Goal: Transaction & Acquisition: Register for event/course

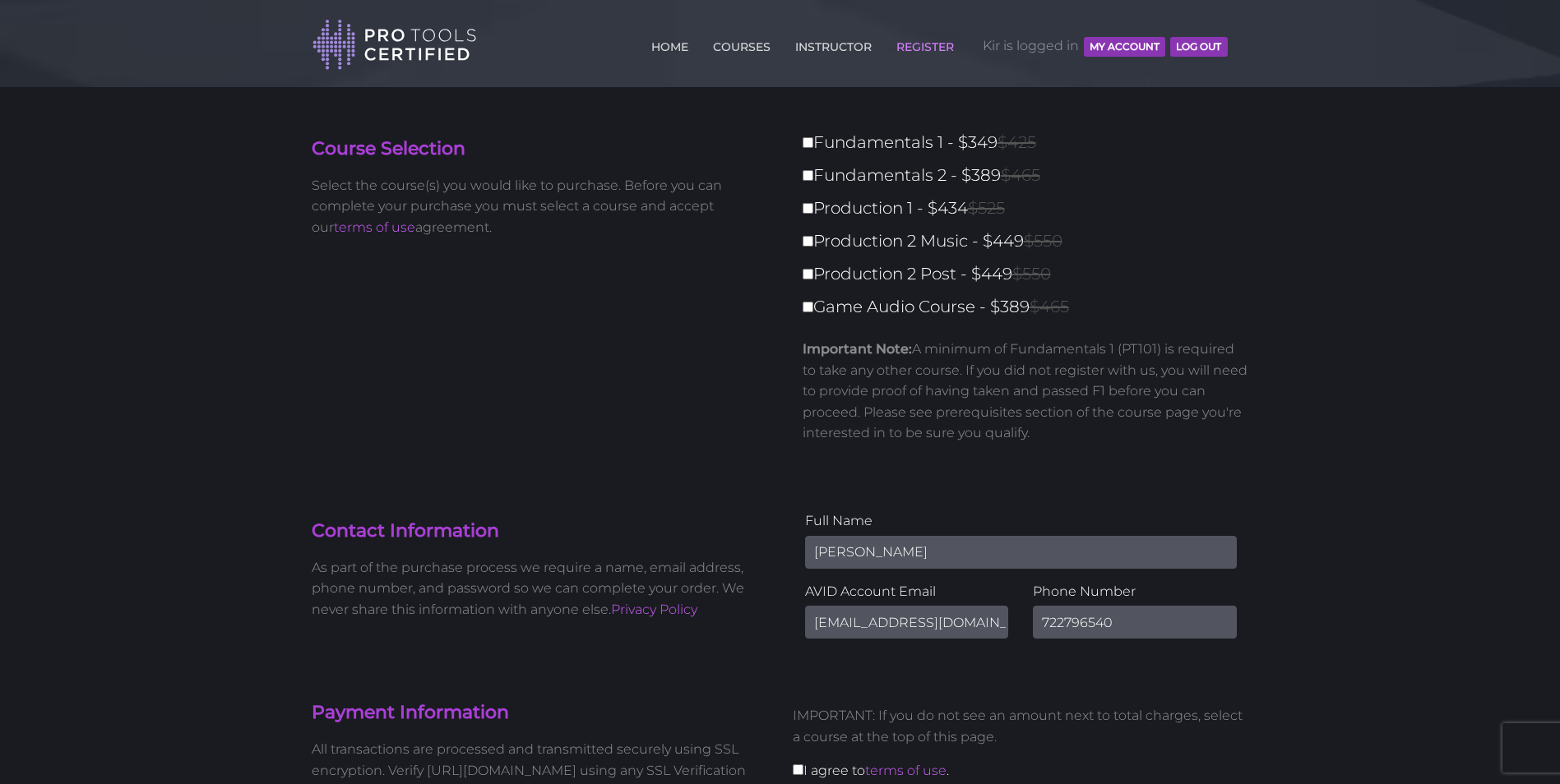
click at [848, 143] on label "Fundamentals 1 - $349 $425" at bounding box center [1030, 143] width 456 height 29
click at [813, 143] on input "Fundamentals 1 - $349 $425" at bounding box center [807, 142] width 10 height 10
checkbox input "true"
type input "349"
click at [816, 173] on label "Fundamentals 2 - $389 $465" at bounding box center [1030, 175] width 456 height 29
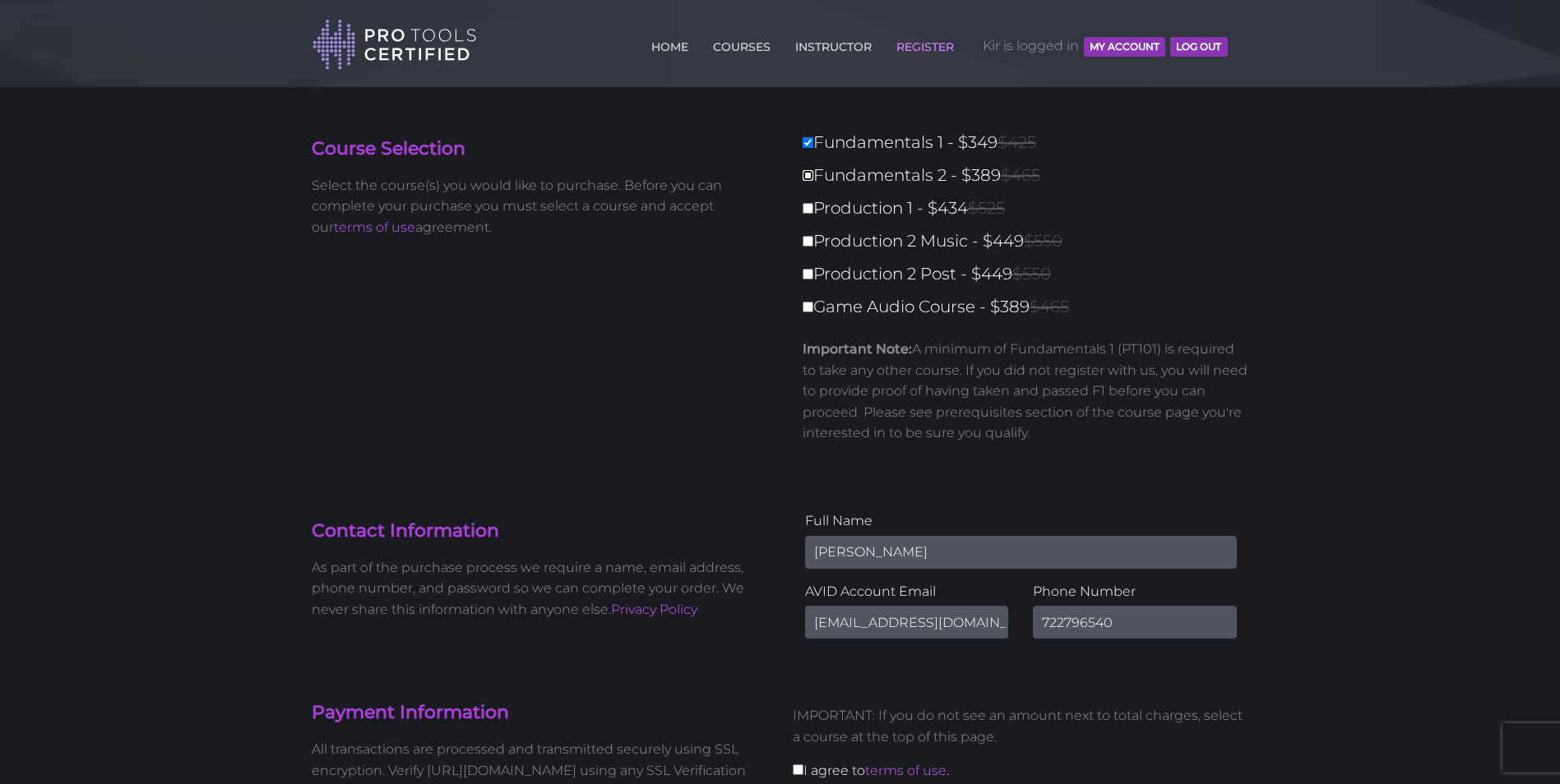
click at [813, 173] on input "Fundamentals 2 - $389 $465" at bounding box center [807, 175] width 10 height 10
checkbox input "true"
type input "738"
click at [835, 544] on input "[PERSON_NAME]" at bounding box center [1021, 552] width 432 height 33
click at [824, 555] on input "[PERSON_NAME]" at bounding box center [1021, 552] width 432 height 33
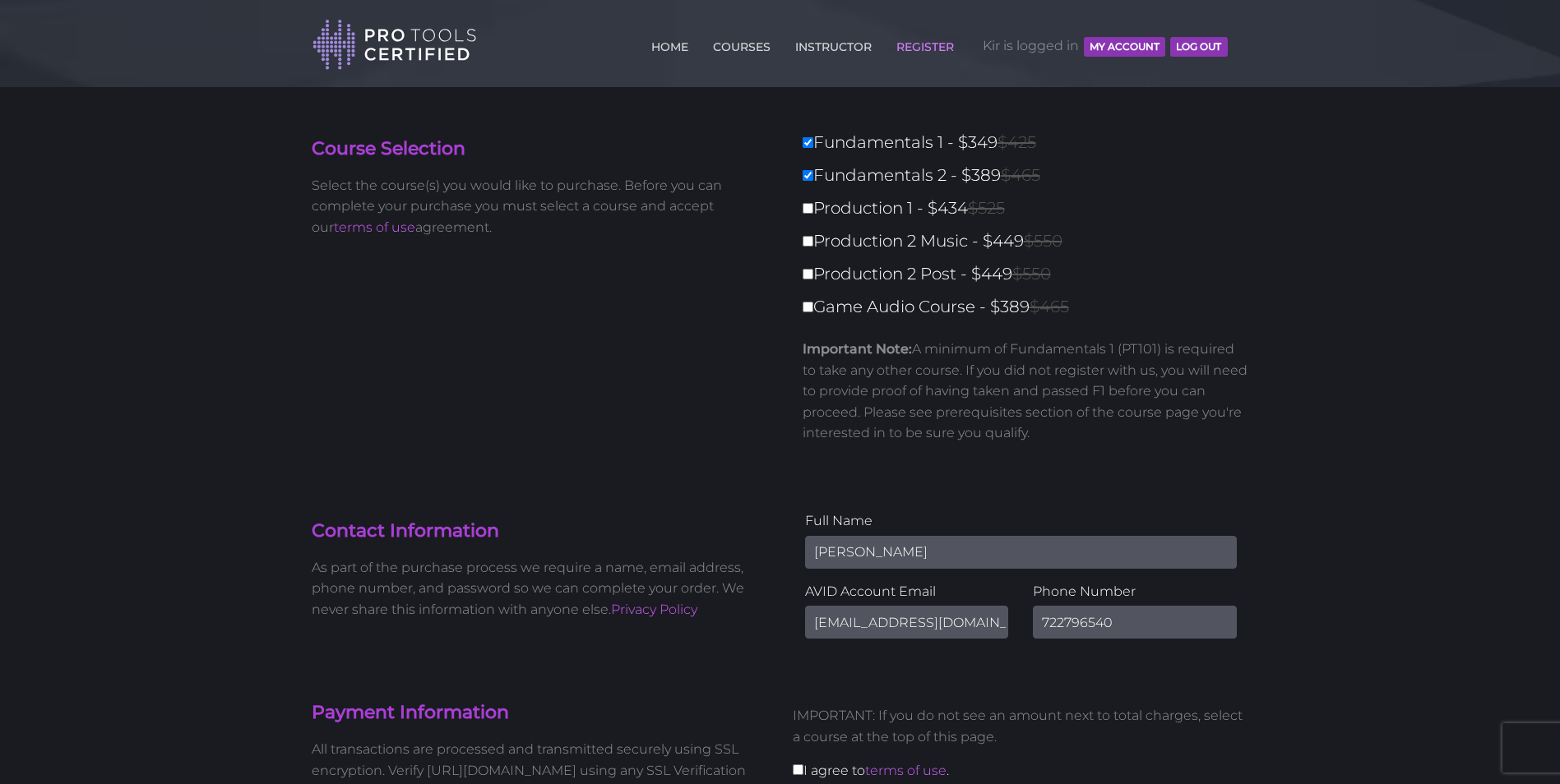
click at [828, 550] on input "[PERSON_NAME]" at bounding box center [1021, 552] width 432 height 33
click at [844, 546] on input "[PERSON_NAME]" at bounding box center [1021, 552] width 432 height 33
click at [856, 546] on input "[PERSON_NAME]" at bounding box center [1021, 552] width 432 height 33
click at [921, 548] on input "[PERSON_NAME]" at bounding box center [1021, 552] width 432 height 33
drag, startPoint x: 921, startPoint y: 548, endPoint x: 661, endPoint y: 568, distance: 260.8
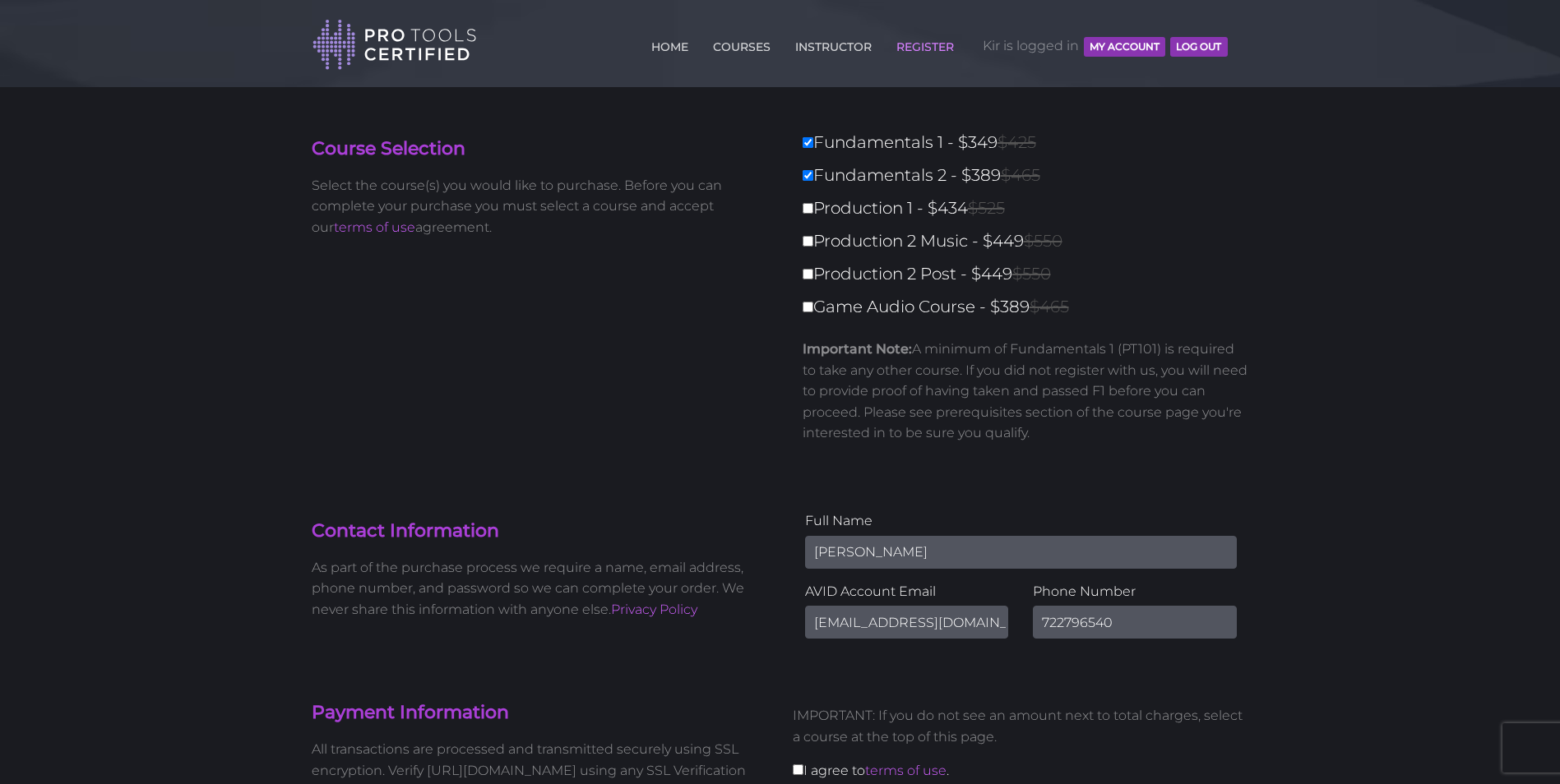
click at [661, 568] on div "Contact Information As part of the purchase process we require a name, email ad…" at bounding box center [780, 581] width 962 height 141
click at [813, 535] on div "Full Name Kir Kurta" at bounding box center [1021, 539] width 432 height 58
click at [858, 546] on input "[PERSON_NAME]" at bounding box center [1021, 552] width 432 height 33
click at [833, 555] on input "[PERSON_NAME]" at bounding box center [1021, 552] width 432 height 33
click at [844, 551] on input "[PERSON_NAME]" at bounding box center [1021, 552] width 432 height 33
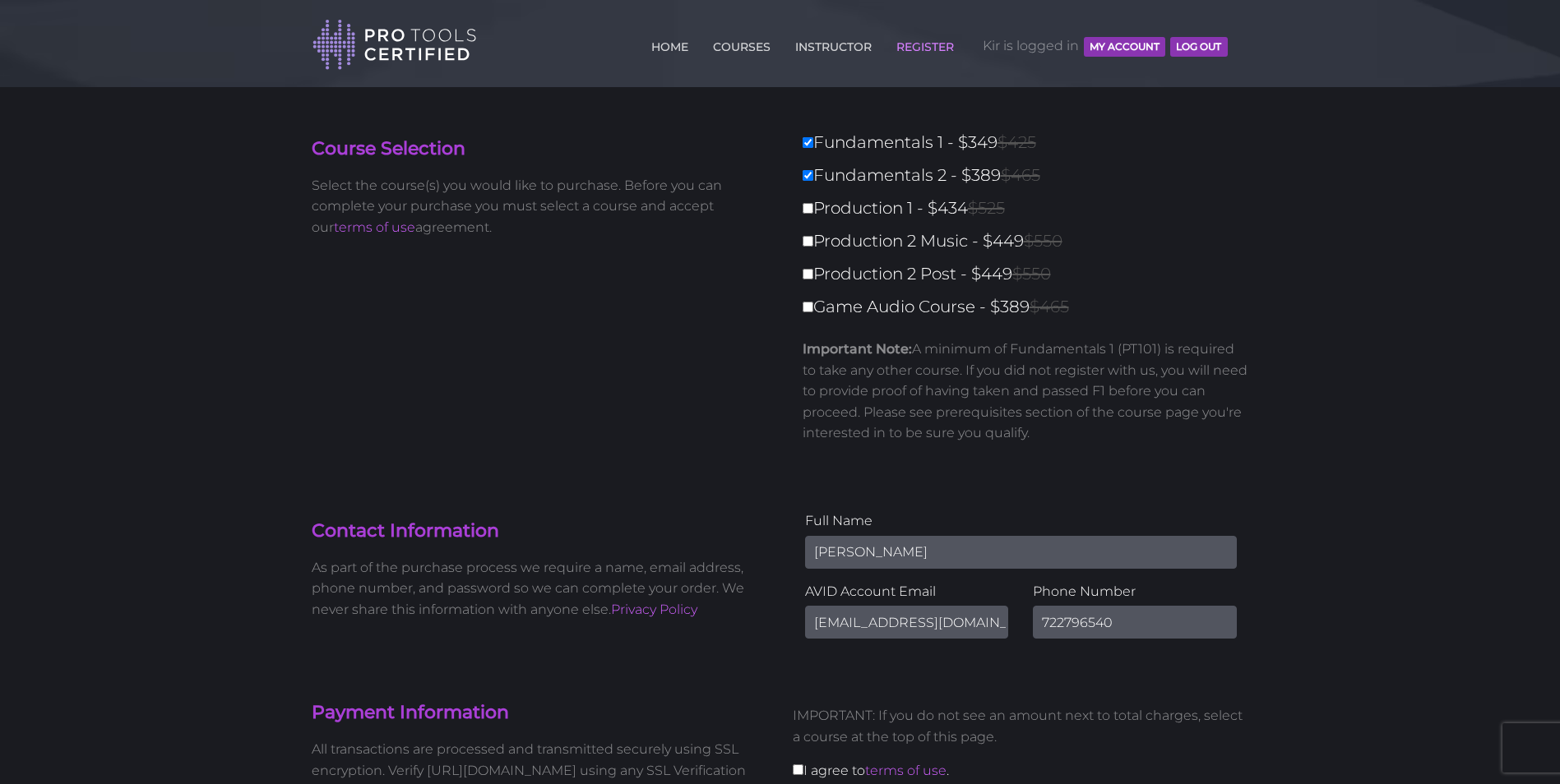
click at [844, 551] on input "[PERSON_NAME]" at bounding box center [1021, 552] width 432 height 33
click at [889, 547] on input "[PERSON_NAME]" at bounding box center [1021, 552] width 432 height 33
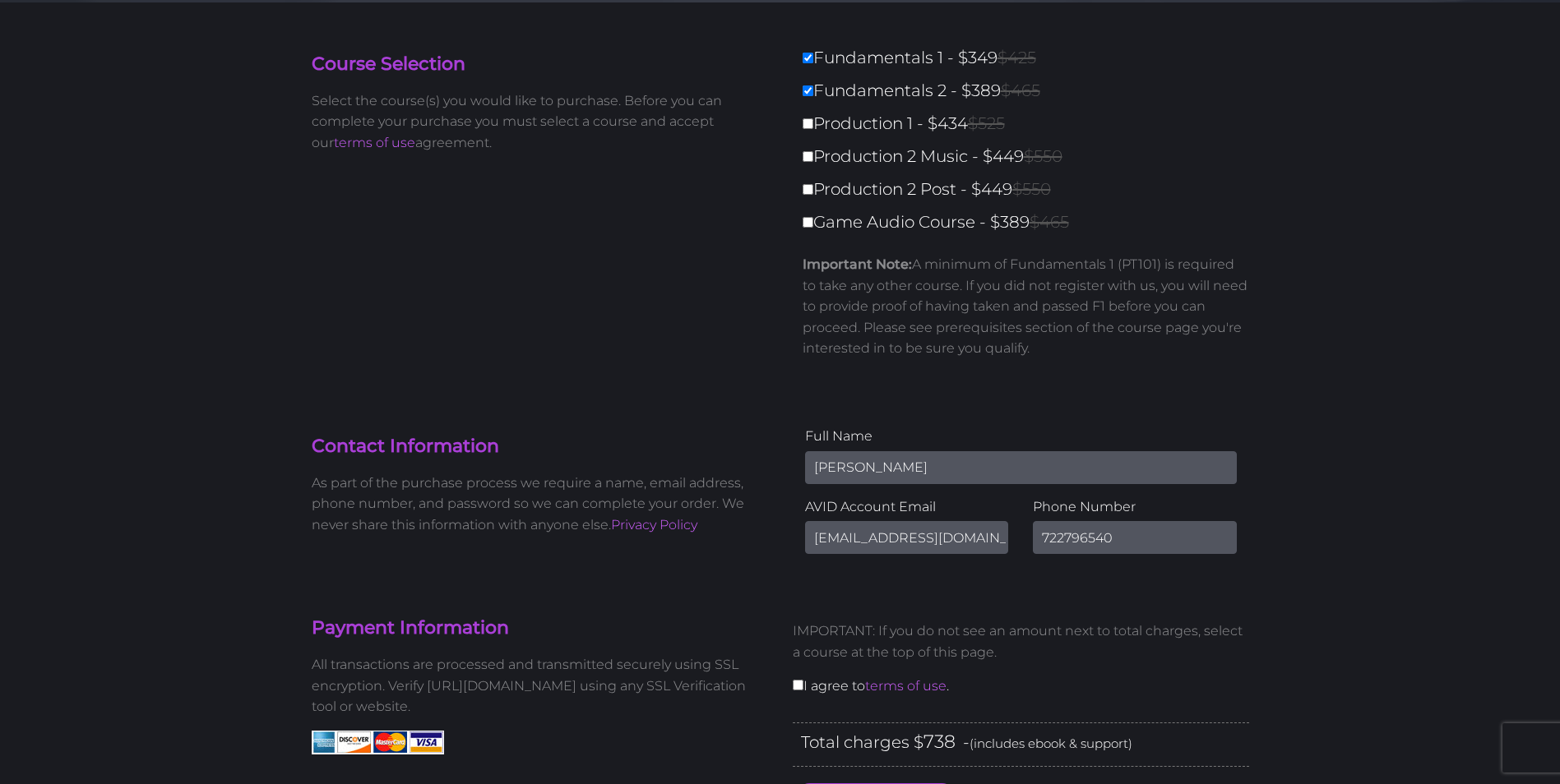
scroll to position [164, 0]
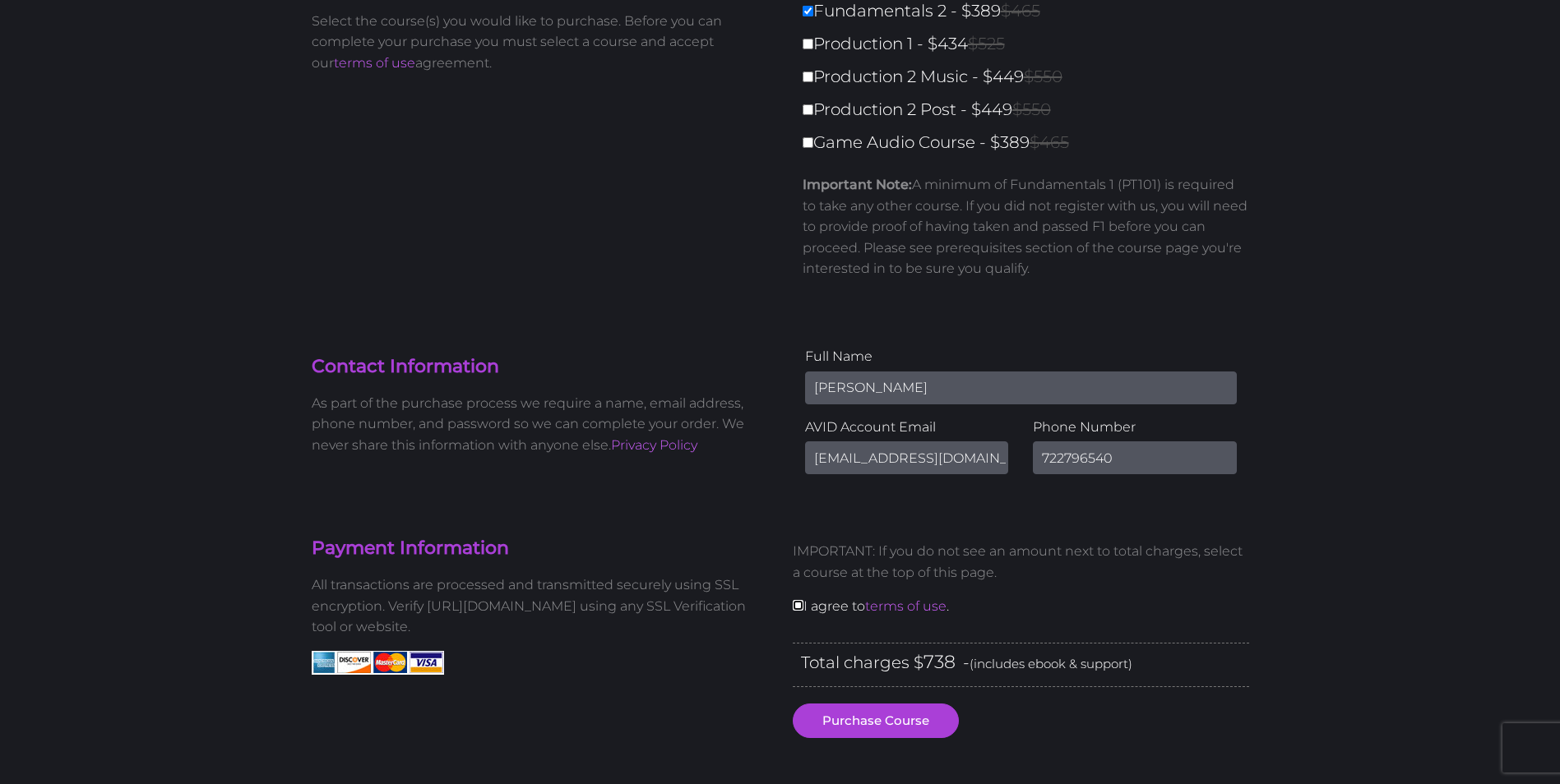
click at [802, 606] on input "checkbox" at bounding box center [798, 604] width 10 height 10
checkbox input "true"
click at [878, 392] on input "[PERSON_NAME]" at bounding box center [1021, 388] width 432 height 33
drag, startPoint x: 878, startPoint y: 392, endPoint x: 781, endPoint y: 389, distance: 97.0
click at [781, 390] on div "Full Name Kir Kurta AVID Account Email minstrc@gmail.com Phone Number 722796540" at bounding box center [1021, 416] width 481 height 141
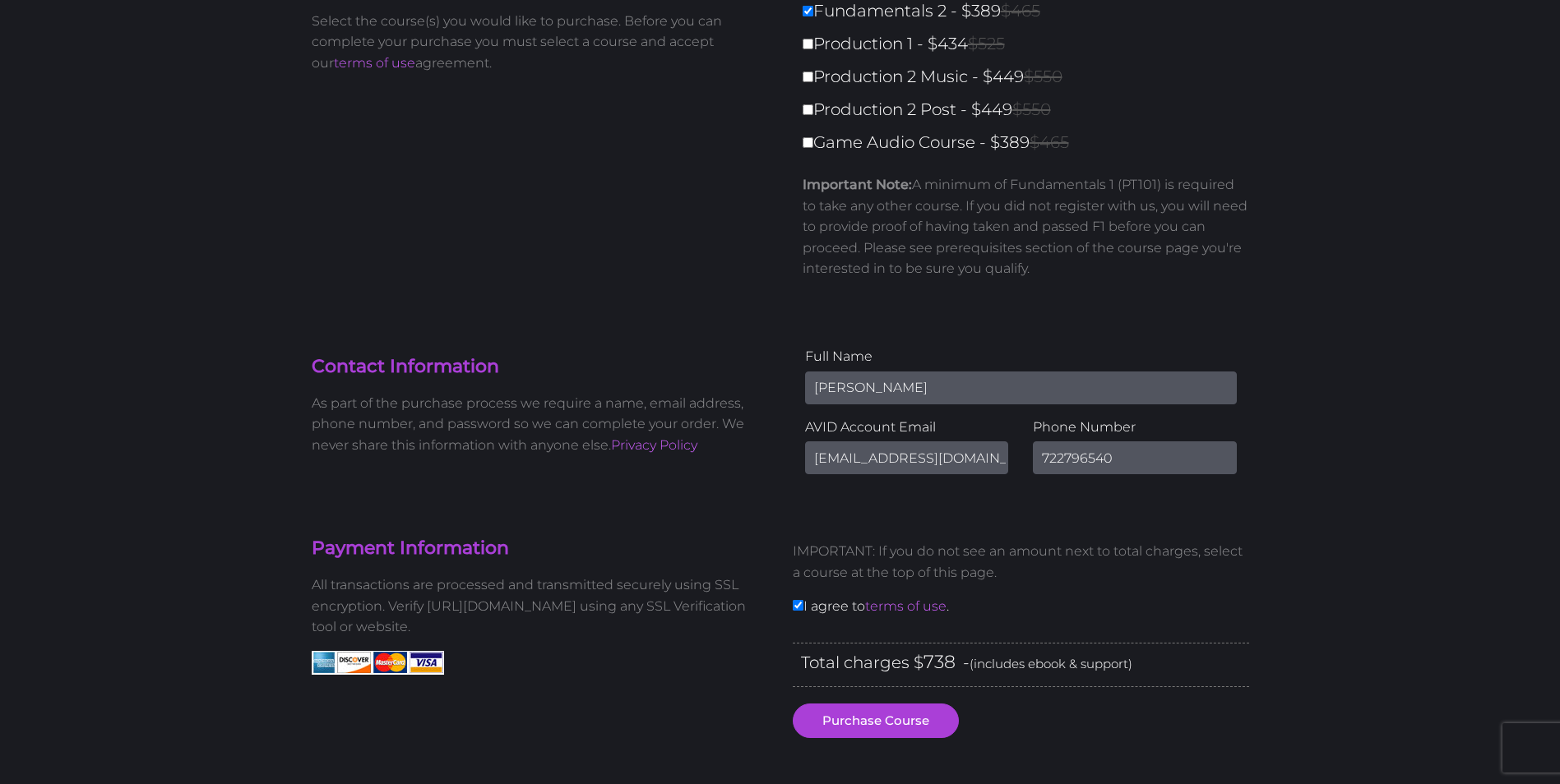
click at [612, 412] on p "As part of the purchase process we require a name, email address, phone number,…" at bounding box center [540, 424] width 456 height 64
click at [905, 456] on input "[EMAIL_ADDRESS][DOMAIN_NAME]" at bounding box center [907, 457] width 203 height 33
click at [846, 477] on div "AVID Account Email minstrc@gmail.com" at bounding box center [907, 451] width 228 height 70
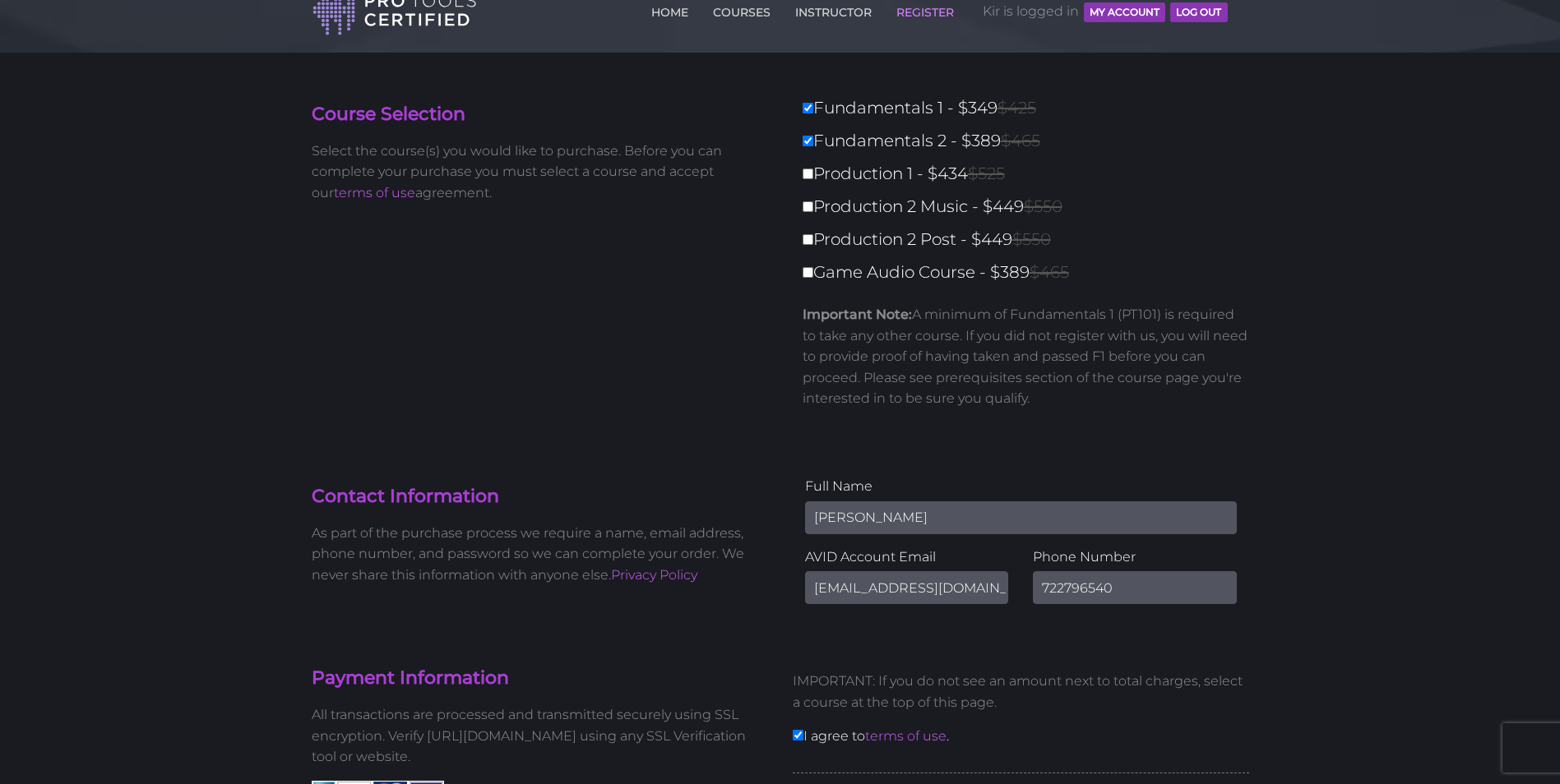
scroll to position [36, 0]
click at [1061, 596] on input "722796540" at bounding box center [1134, 585] width 203 height 33
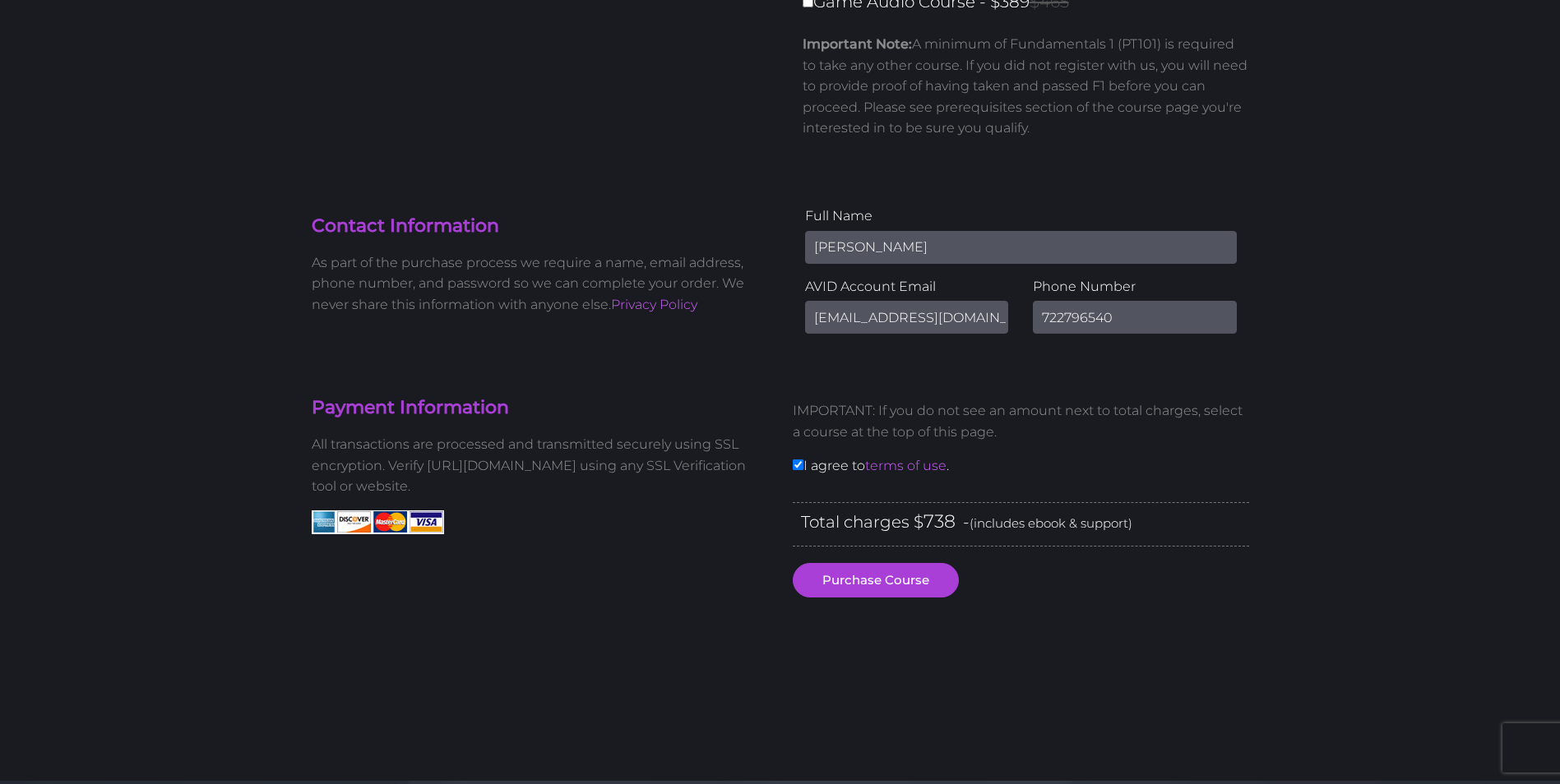
scroll to position [306, 0]
click at [885, 574] on button "Purchase Course" at bounding box center [876, 580] width 166 height 34
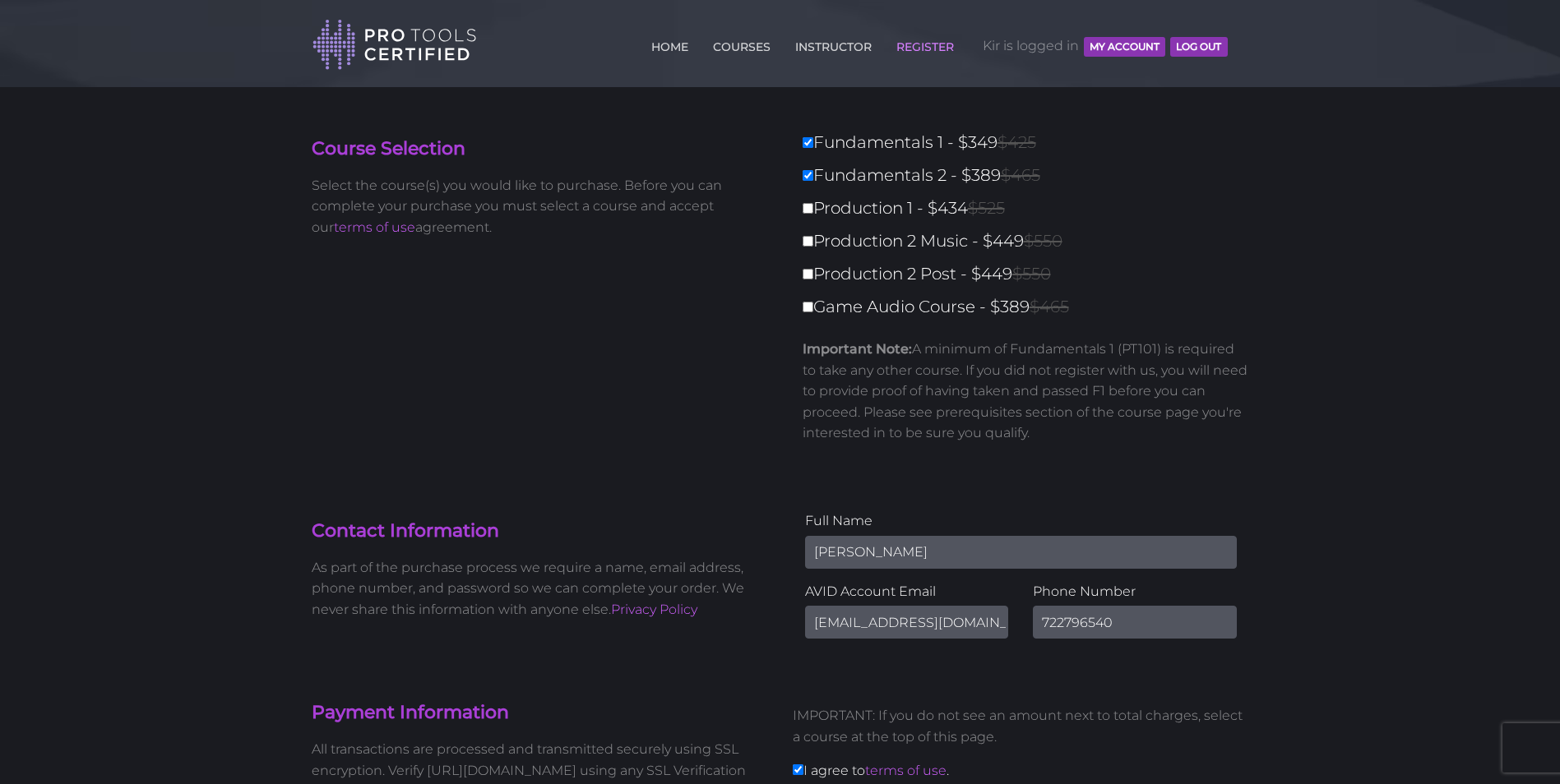
click at [870, 546] on input "[PERSON_NAME]" at bounding box center [1021, 552] width 432 height 33
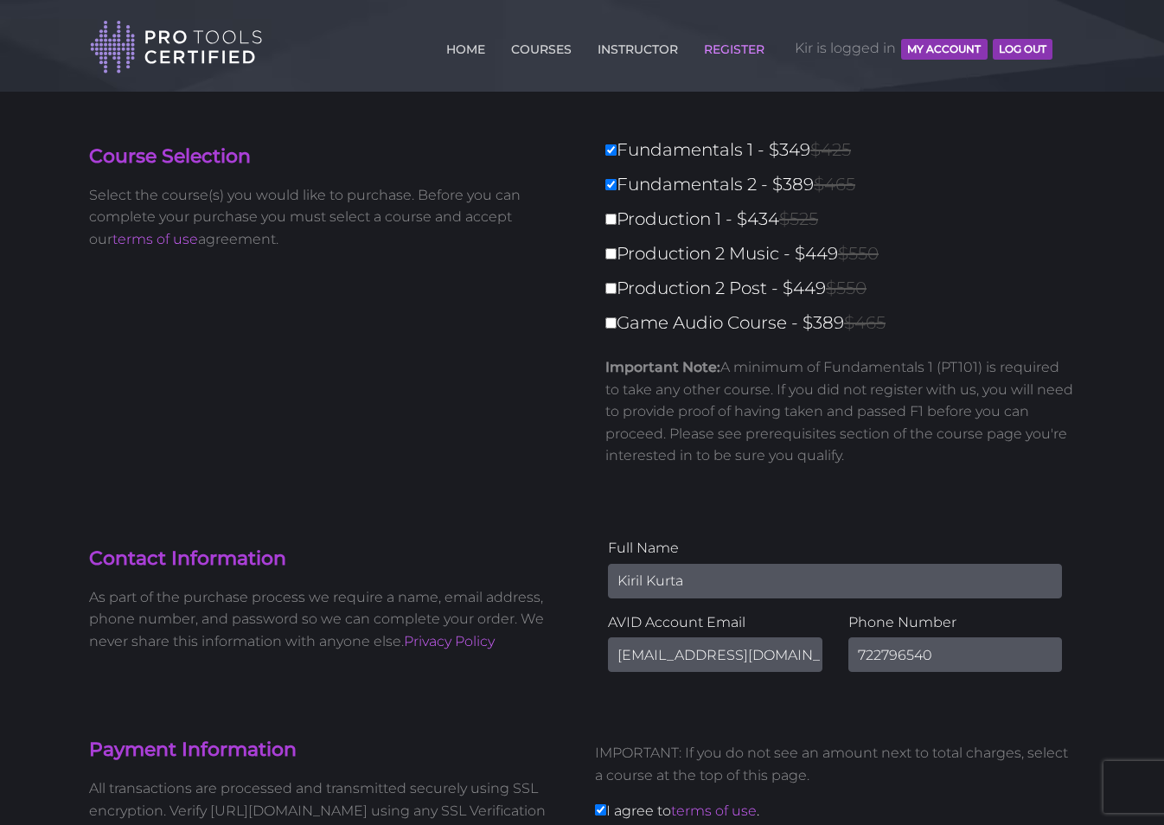
click at [842, 496] on section "Contact Information As part of the purchase process we require a name, email ad…" at bounding box center [582, 589] width 1012 height 191
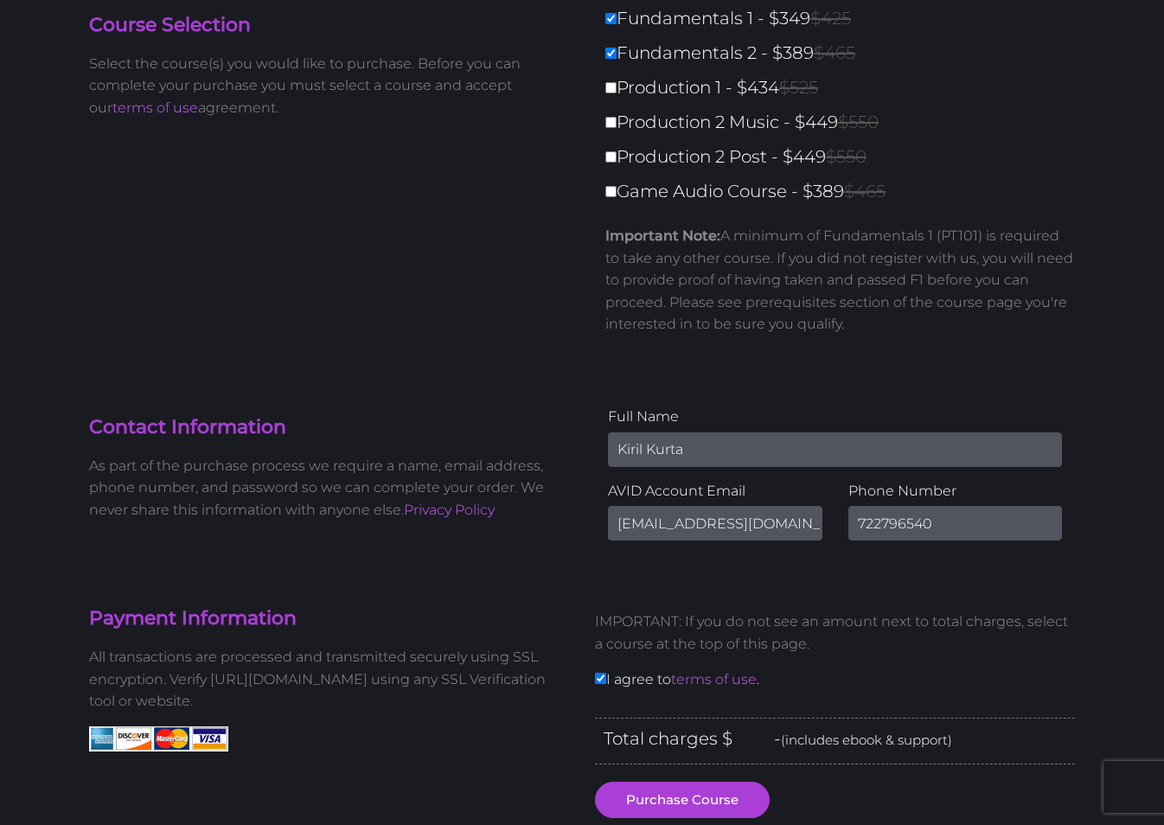
scroll to position [133, 0]
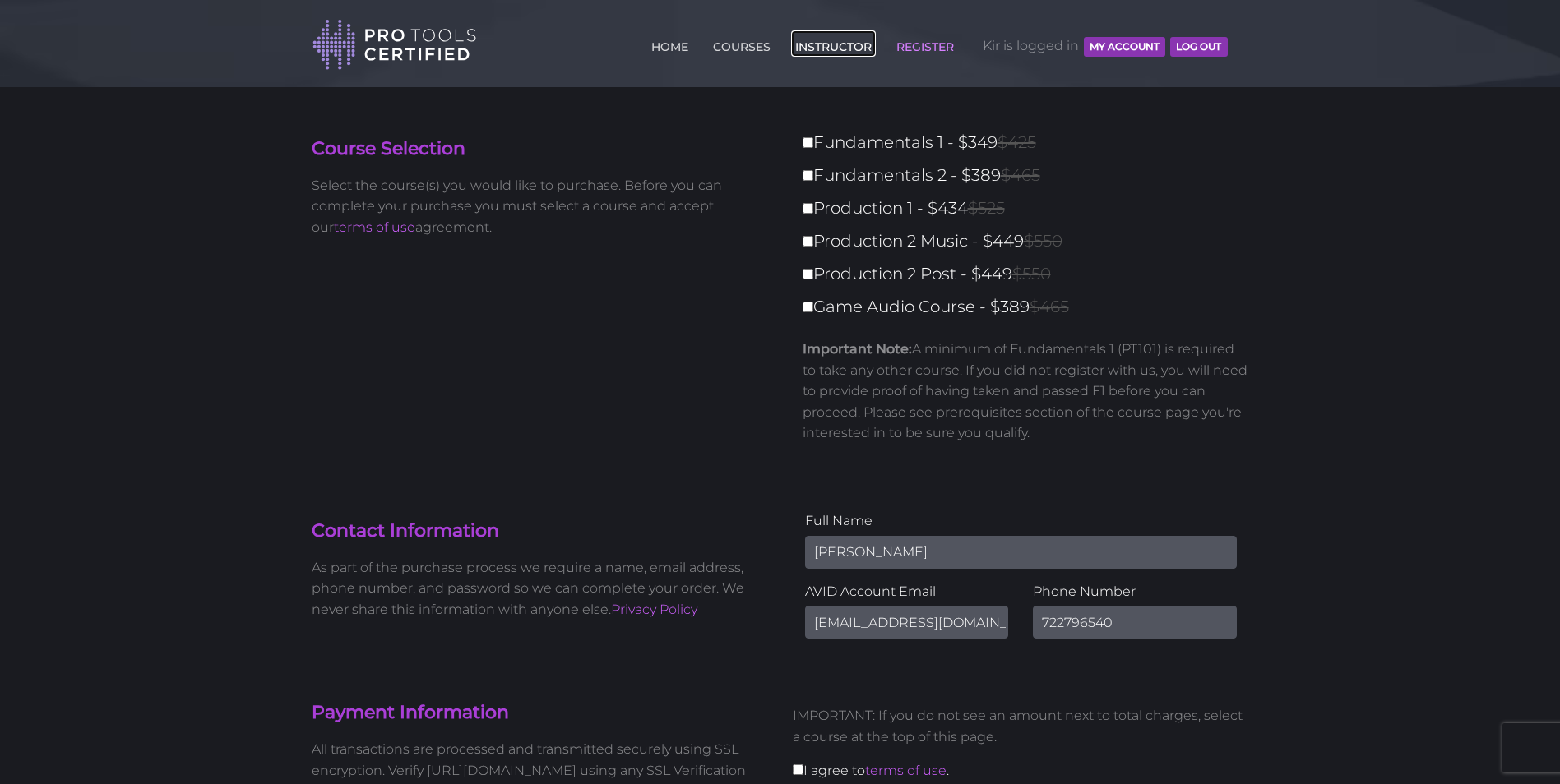
click at [836, 48] on link "INSTRUCTOR" at bounding box center [833, 44] width 85 height 27
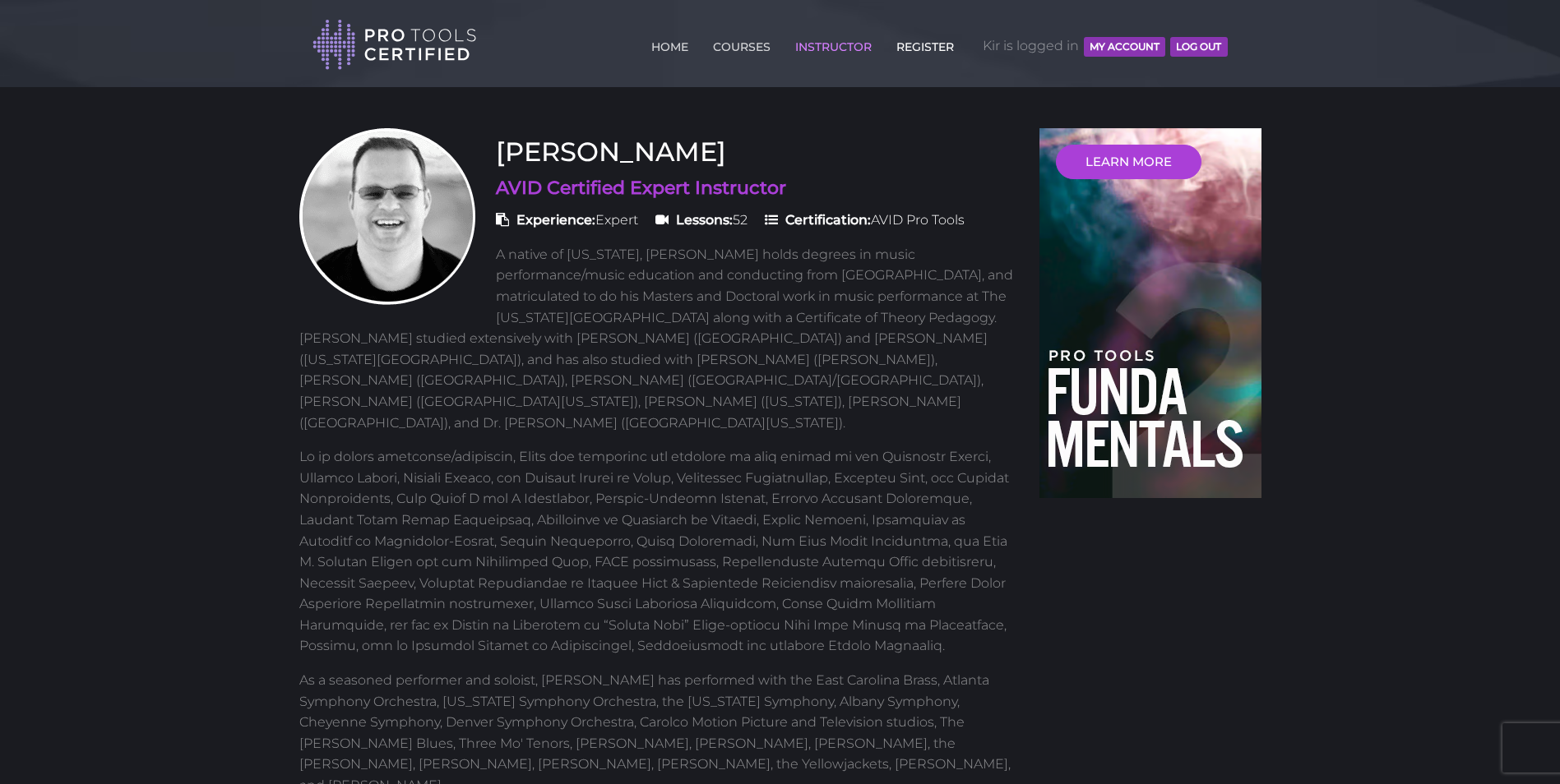
click at [915, 41] on link "REGISTER" at bounding box center [924, 44] width 66 height 27
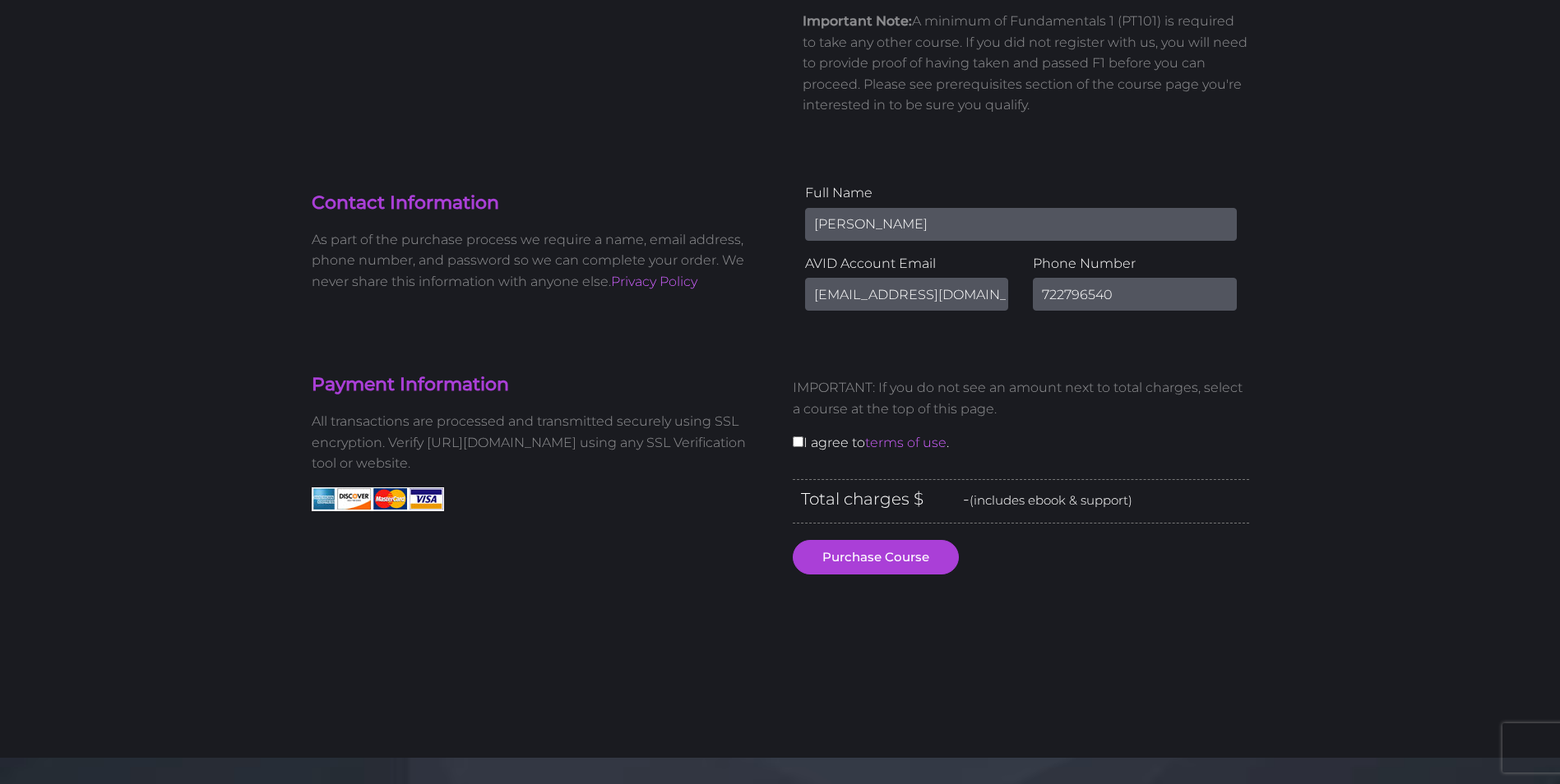
scroll to position [329, 0]
click at [924, 284] on input "[EMAIL_ADDRESS][DOMAIN_NAME]" at bounding box center [907, 293] width 203 height 33
click at [839, 221] on input "[PERSON_NAME]" at bounding box center [1021, 223] width 432 height 33
click at [834, 220] on input "[PERSON_NAME]" at bounding box center [1021, 223] width 432 height 33
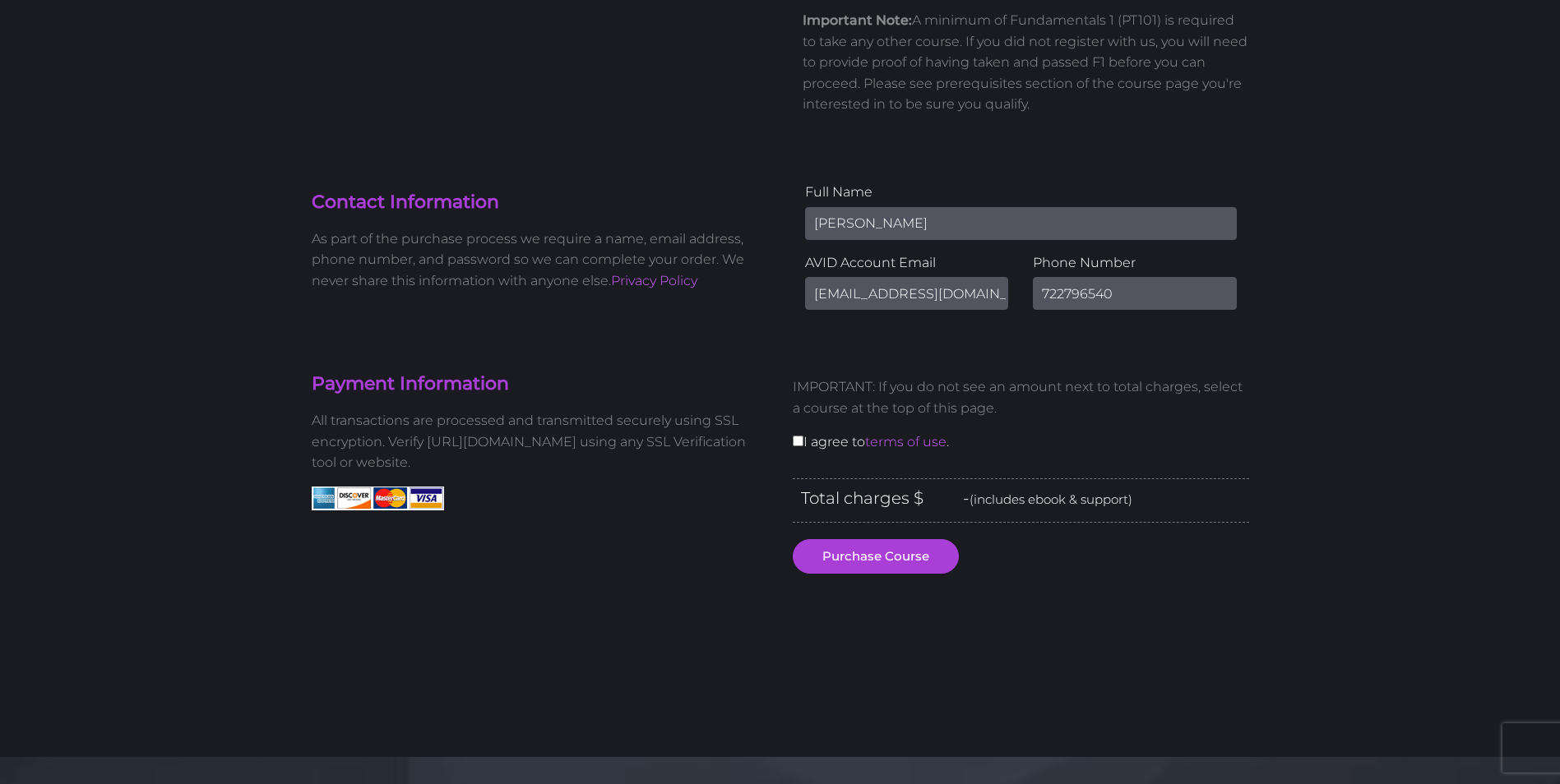
click at [834, 220] on input "[PERSON_NAME]" at bounding box center [1021, 223] width 432 height 33
click at [829, 228] on input "[PERSON_NAME]" at bounding box center [1021, 223] width 432 height 33
click at [843, 237] on input "[PERSON_NAME]" at bounding box center [1021, 223] width 432 height 33
click at [839, 233] on input "[PERSON_NAME]" at bounding box center [1021, 223] width 432 height 33
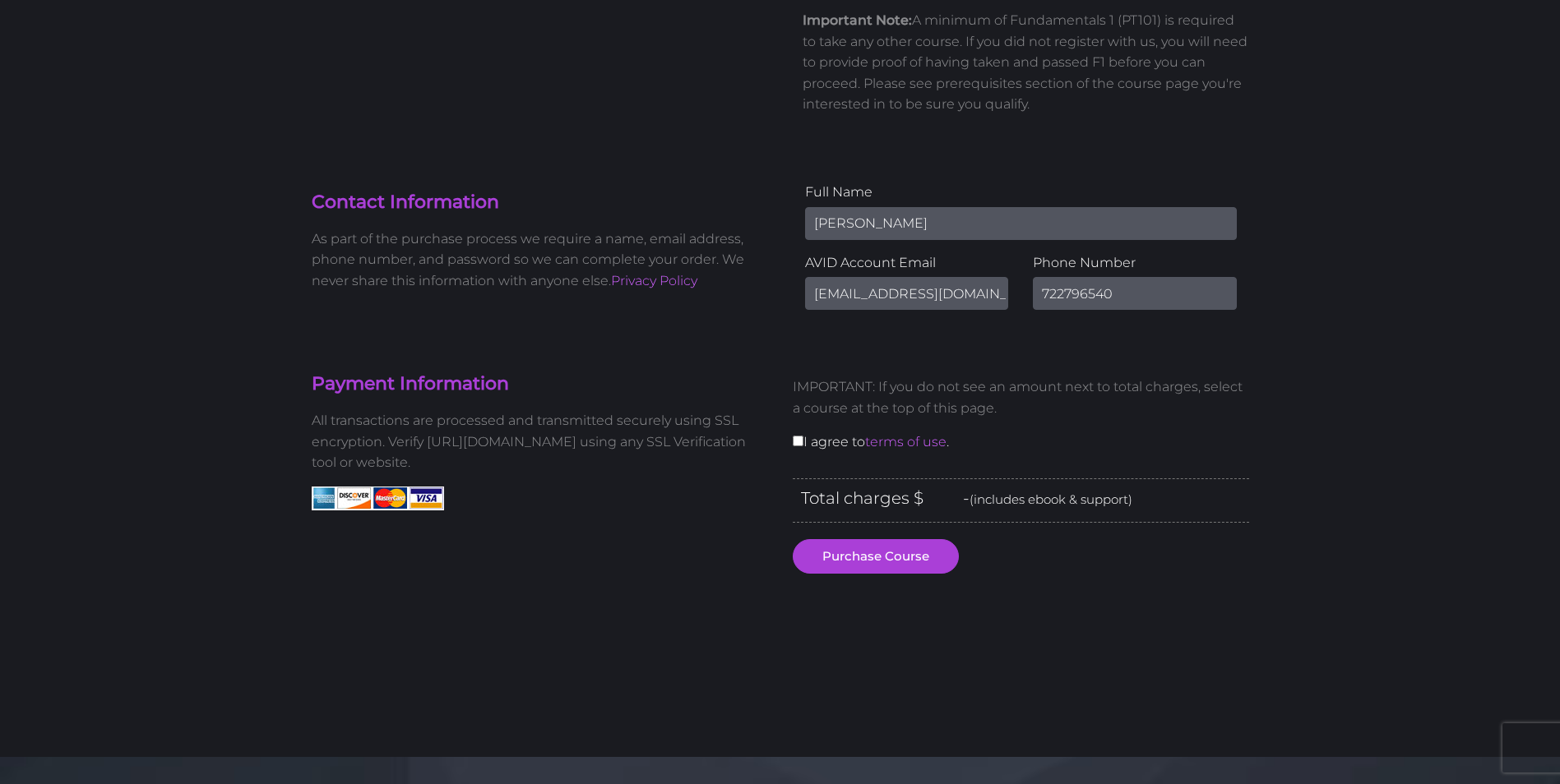
click at [833, 221] on input "[PERSON_NAME]" at bounding box center [1021, 223] width 432 height 33
click at [843, 296] on input "[EMAIL_ADDRESS][DOMAIN_NAME]" at bounding box center [907, 293] width 203 height 33
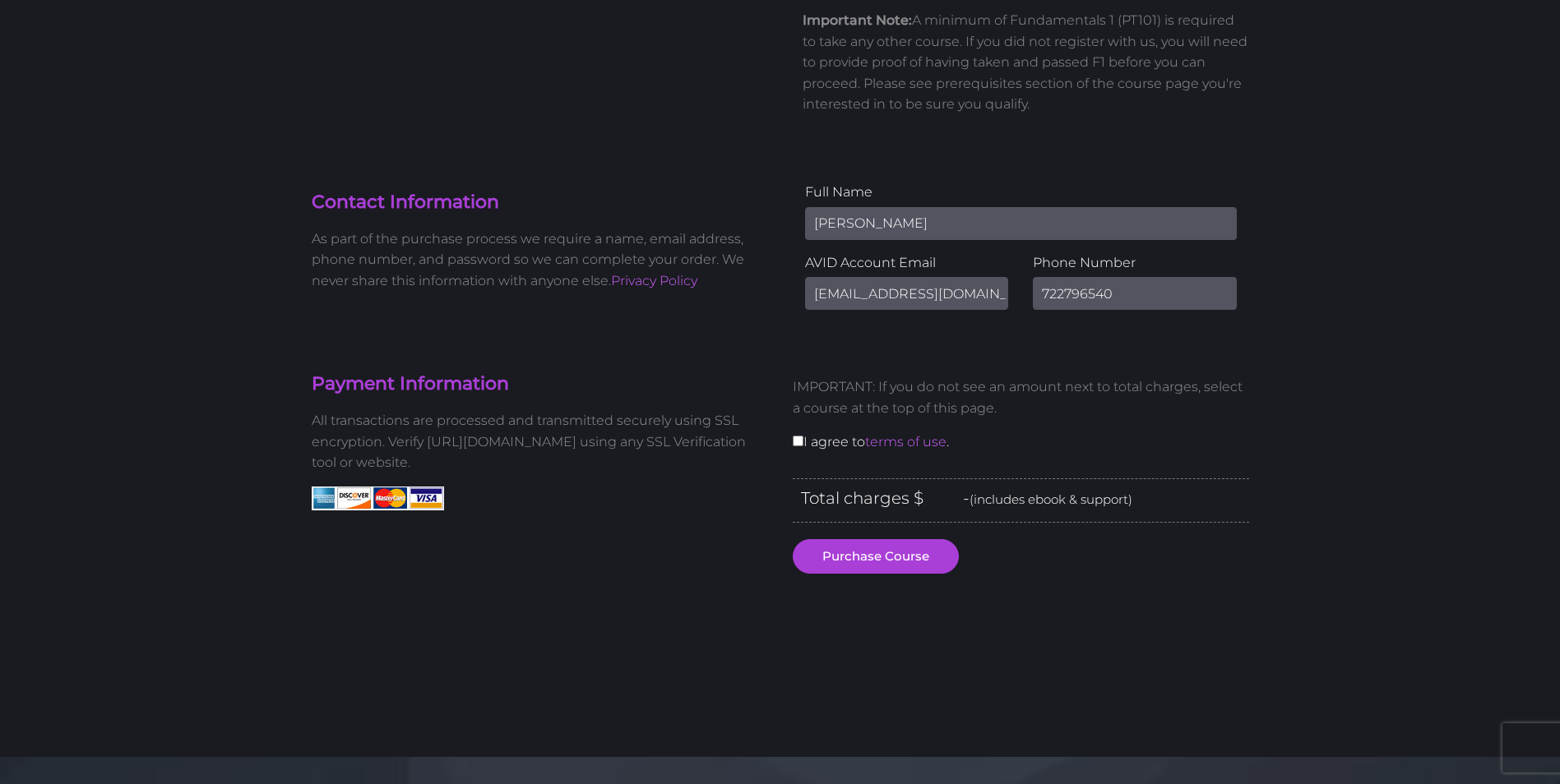
click at [1083, 299] on input "722796540" at bounding box center [1134, 293] width 203 height 33
click at [878, 348] on section "Payment Information All transactions are processed and transmitted securely usi…" at bounding box center [780, 539] width 962 height 434
click at [877, 331] on section "Payment Information All transactions are processed and transmitted securely usi…" at bounding box center [780, 539] width 962 height 434
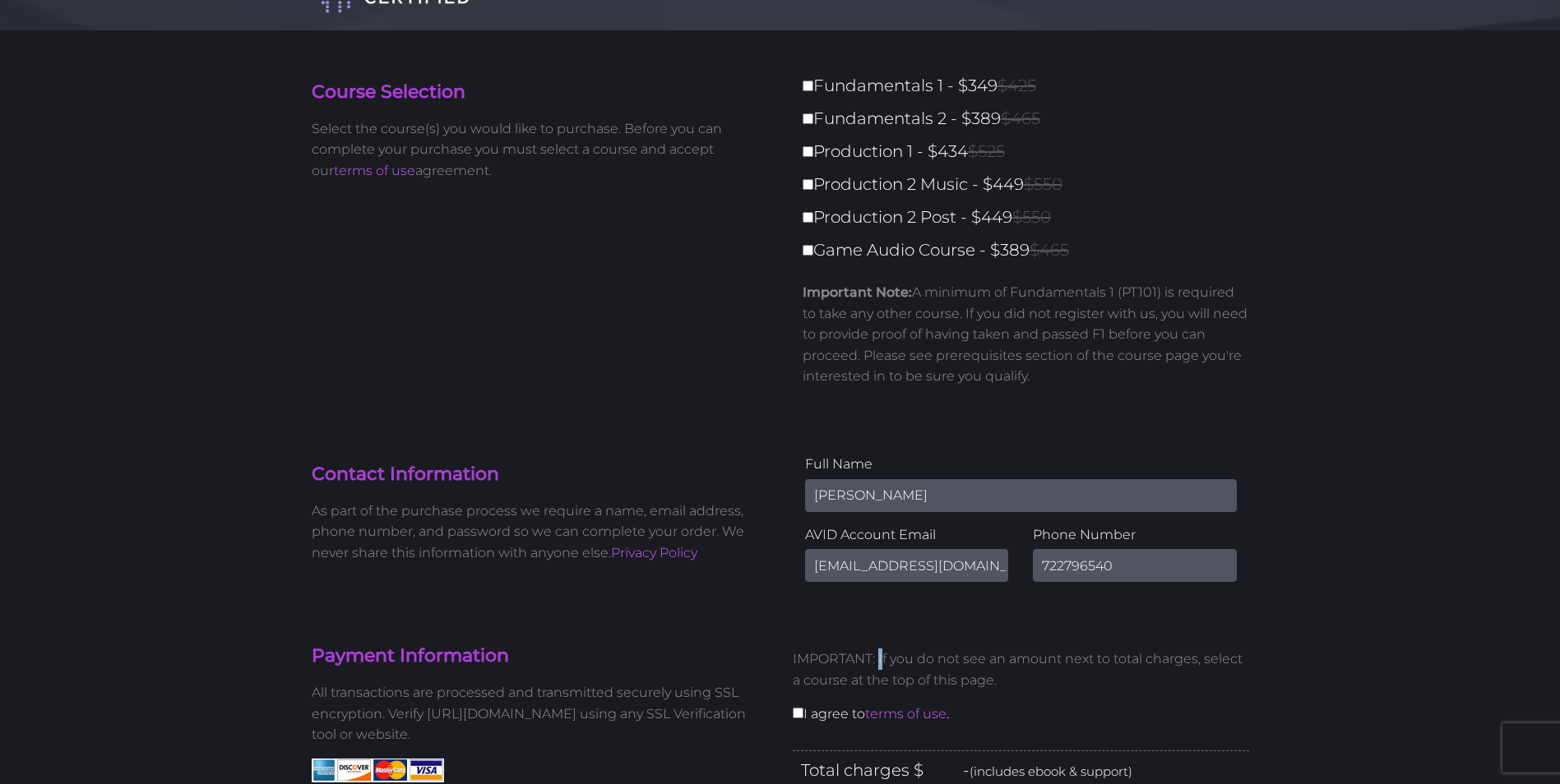
scroll to position [0, 0]
